Goal: Task Accomplishment & Management: Manage account settings

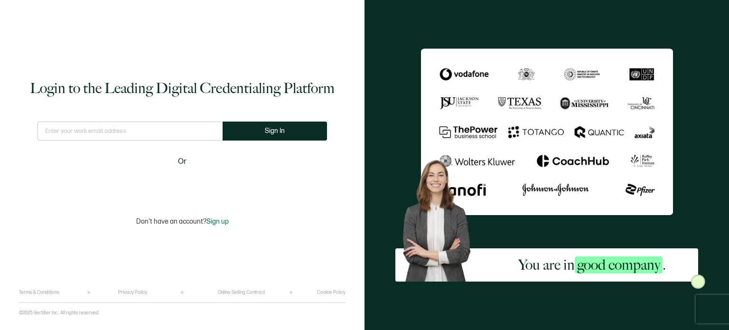
click at [156, 128] on input "text" at bounding box center [129, 130] width 185 height 19
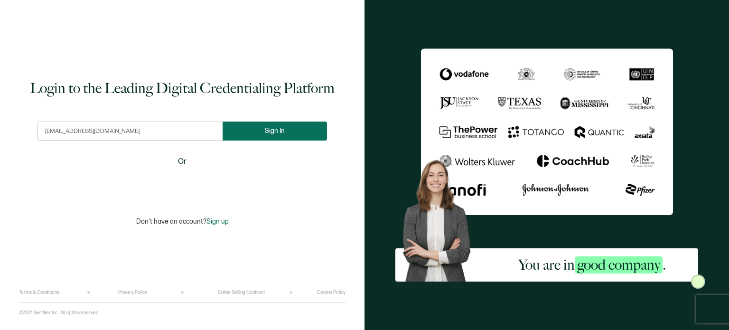
type input "[EMAIL_ADDRESS][DOMAIN_NAME]"
click at [249, 133] on button "Sign In" at bounding box center [274, 130] width 104 height 19
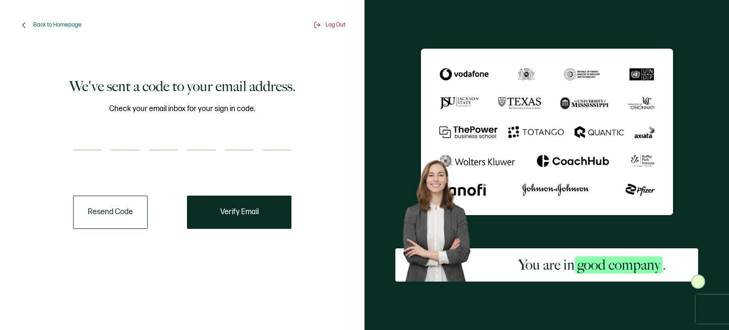
click at [87, 142] on input "number" at bounding box center [87, 140] width 28 height 19
click at [84, 139] on input "number" at bounding box center [87, 140] width 28 height 19
type input "1"
type input "7"
type input "9"
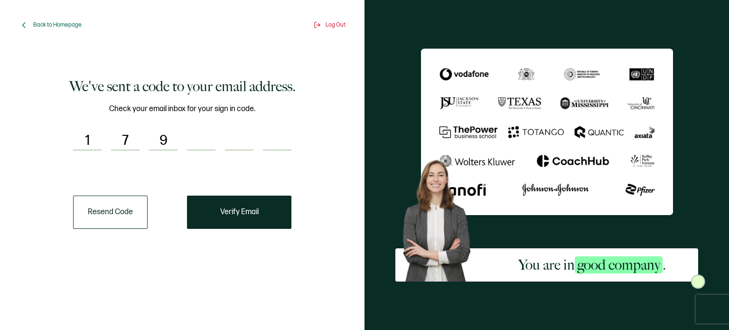
type input "4"
type input "9"
type input "4"
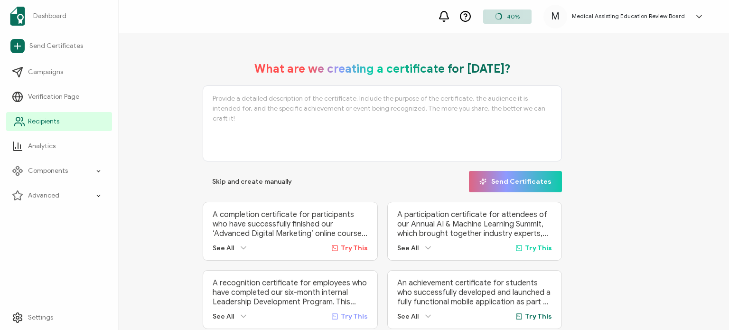
click at [29, 121] on span "Recipients" at bounding box center [43, 121] width 31 height 9
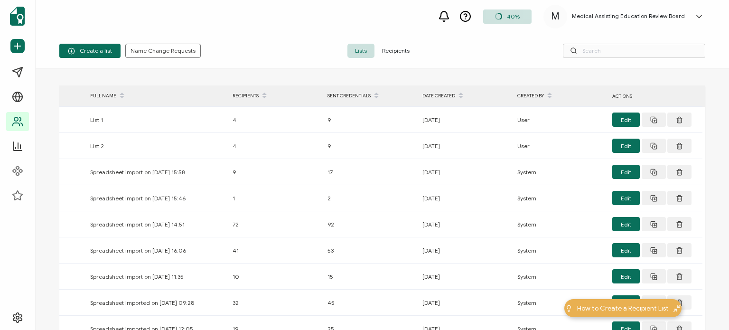
click at [401, 47] on span "Recipients" at bounding box center [395, 51] width 43 height 14
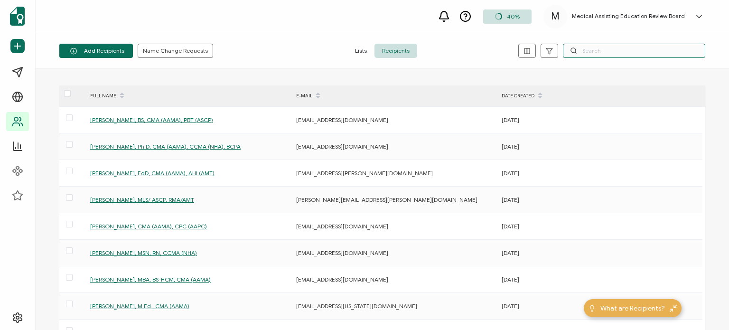
click at [638, 53] on input "text" at bounding box center [634, 51] width 142 height 14
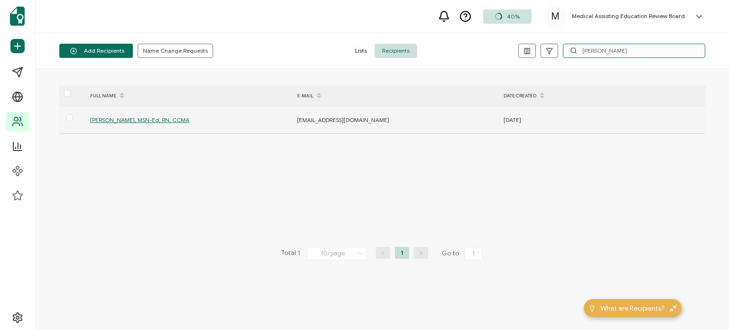
type input "[PERSON_NAME]"
click at [135, 119] on span "[PERSON_NAME], MSN-Ed, RN, CCMA" at bounding box center [139, 119] width 99 height 7
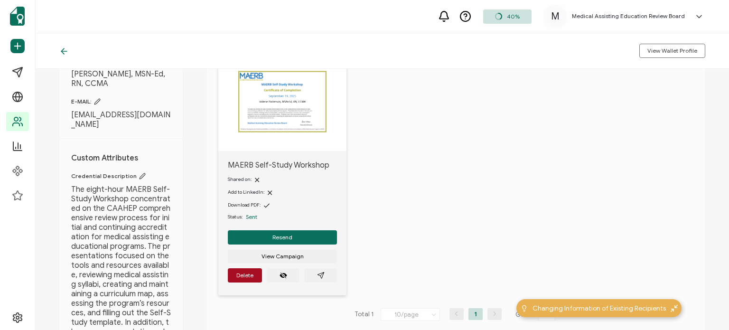
scroll to position [95, 0]
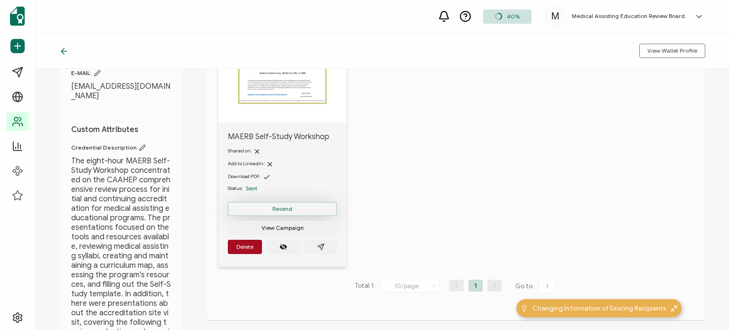
click at [289, 208] on span "Resend" at bounding box center [282, 209] width 20 height 6
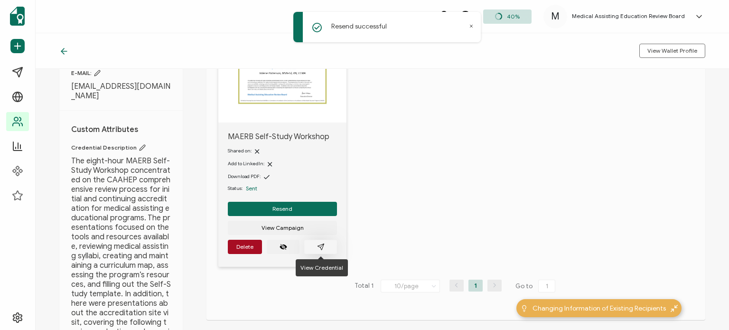
click at [325, 246] on button "button" at bounding box center [320, 247] width 33 height 14
